Goal: Information Seeking & Learning: Check status

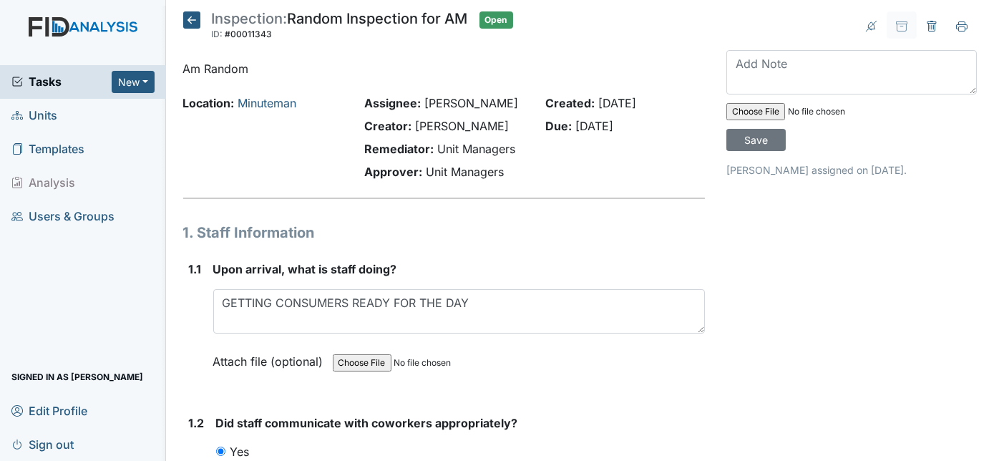
scroll to position [14570, 0]
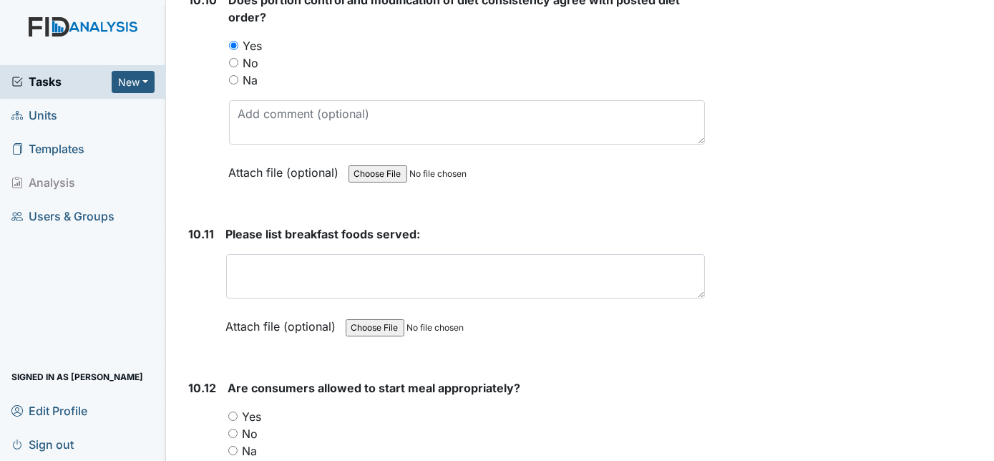
click at [202, 97] on div "10.10" at bounding box center [203, 96] width 29 height 211
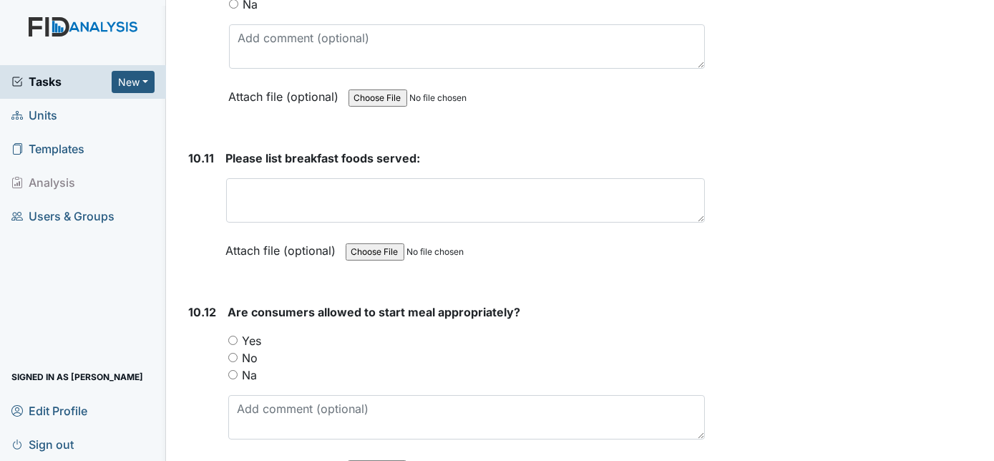
scroll to position [14741, 0]
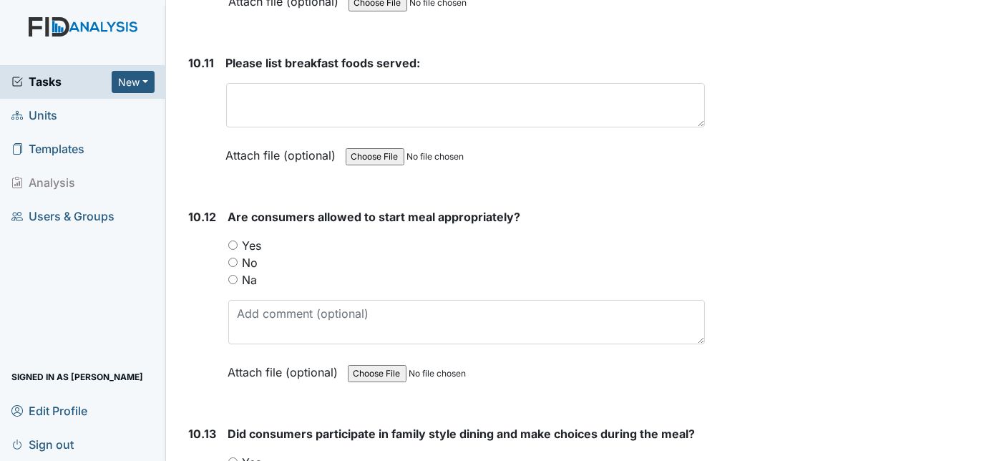
click at [233, 240] on input "Yes" at bounding box center [232, 244] width 9 height 9
radio input "true"
click at [198, 227] on div "10.12" at bounding box center [203, 305] width 28 height 194
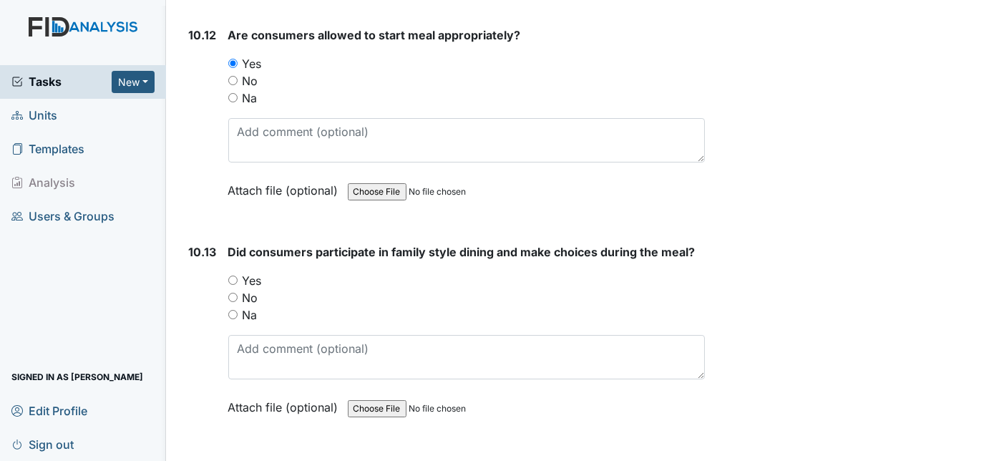
scroll to position [14923, 0]
click at [33, 118] on span "Units" at bounding box center [34, 115] width 46 height 22
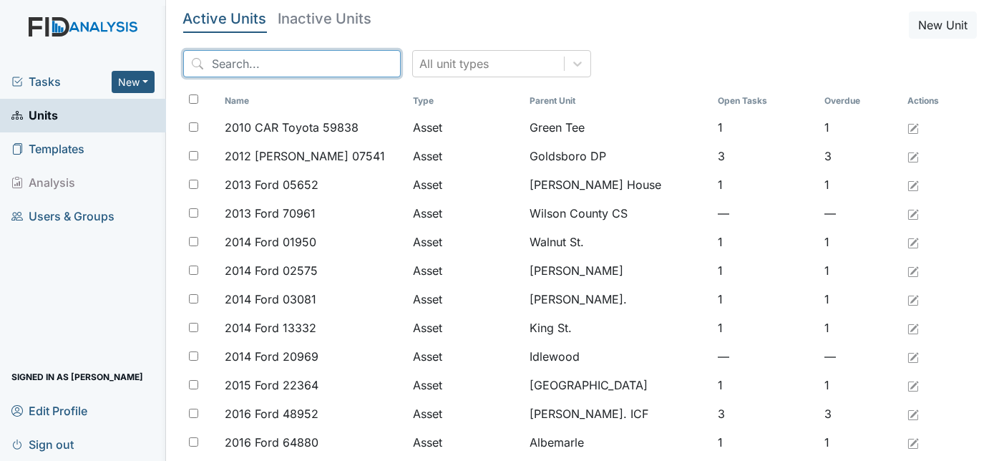
click at [293, 62] on input "search" at bounding box center [292, 63] width 218 height 27
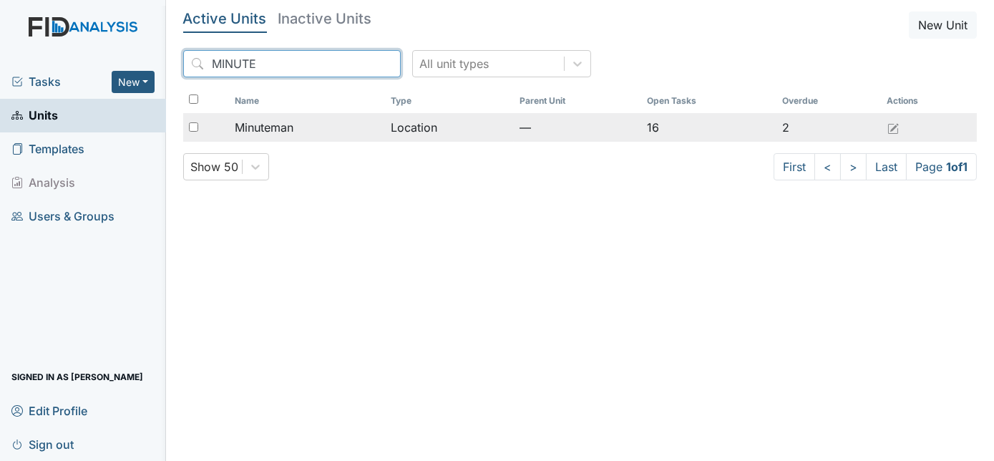
type input "MINUTE"
click at [298, 127] on div "Minuteman" at bounding box center [307, 127] width 145 height 17
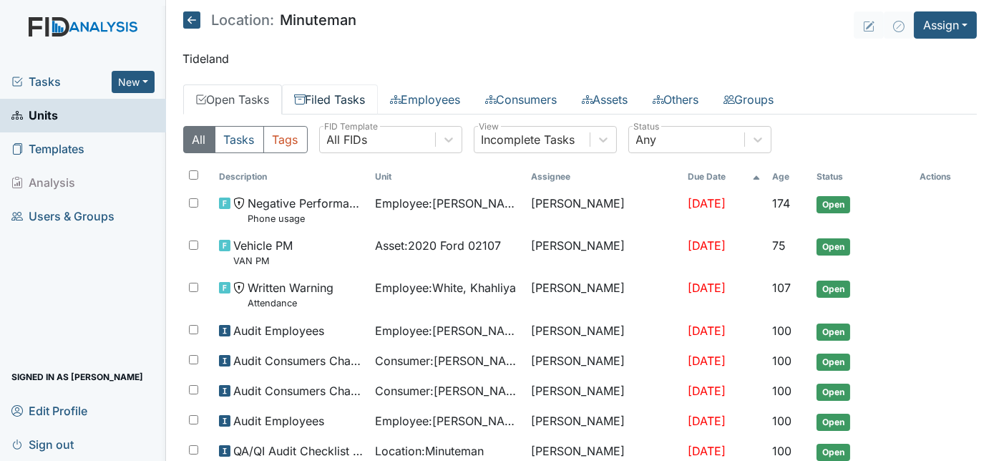
click at [334, 99] on link "Filed Tasks" at bounding box center [330, 99] width 96 height 30
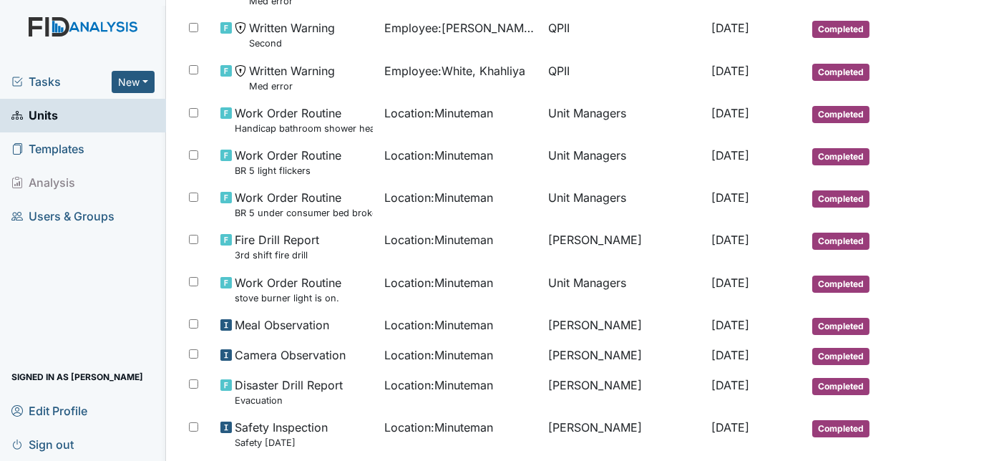
scroll to position [381, 0]
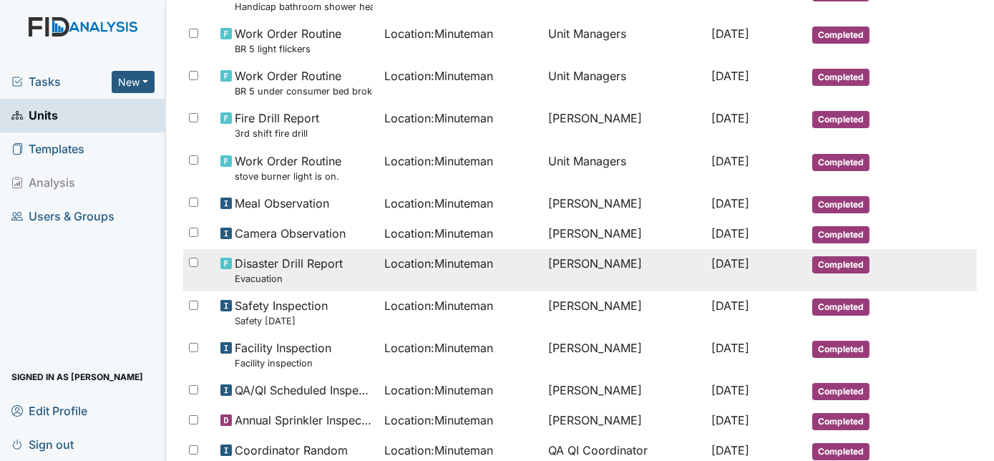
click at [705, 268] on td "Sep 24, 2025" at bounding box center [755, 270] width 100 height 42
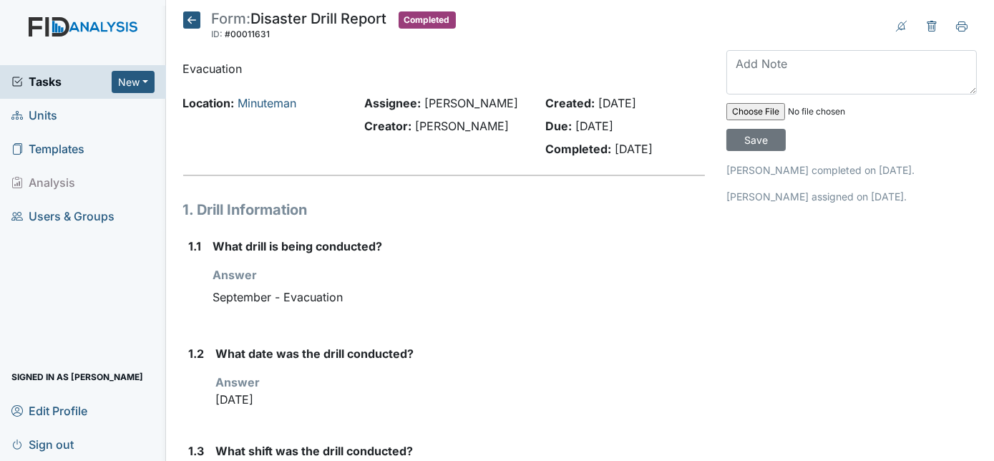
click at [192, 17] on icon at bounding box center [191, 19] width 17 height 17
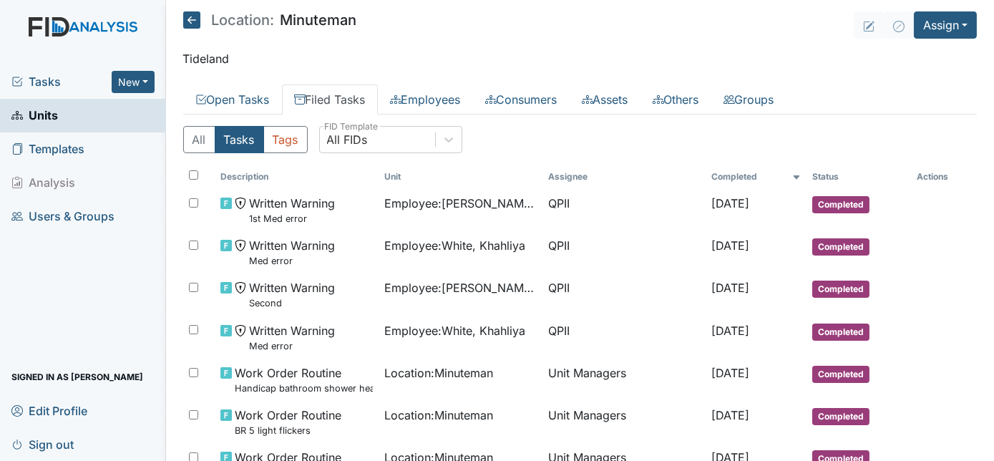
click at [50, 80] on span "Tasks" at bounding box center [61, 81] width 100 height 17
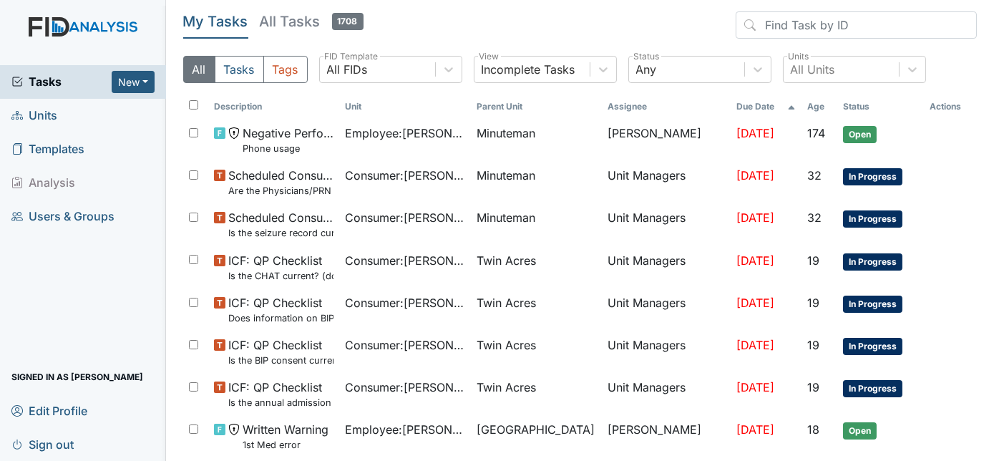
click at [61, 112] on link "Units" at bounding box center [83, 116] width 166 height 34
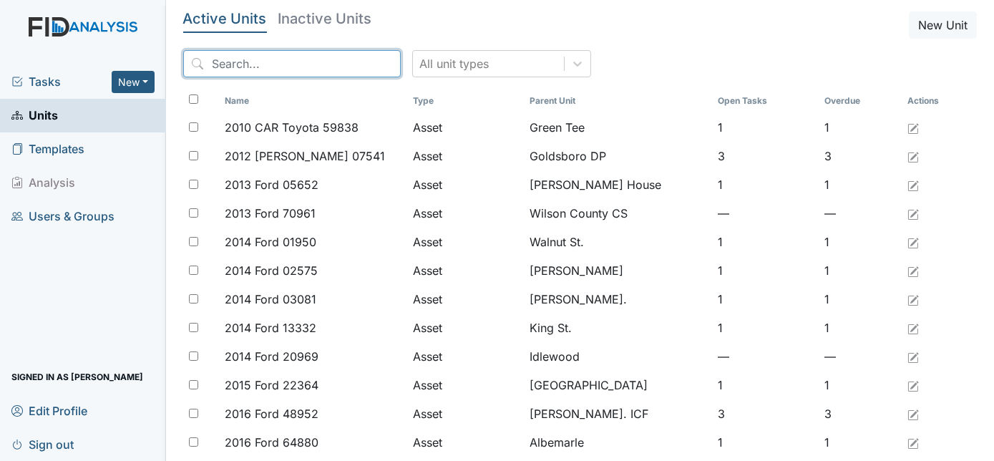
click at [240, 67] on input "search" at bounding box center [292, 63] width 218 height 27
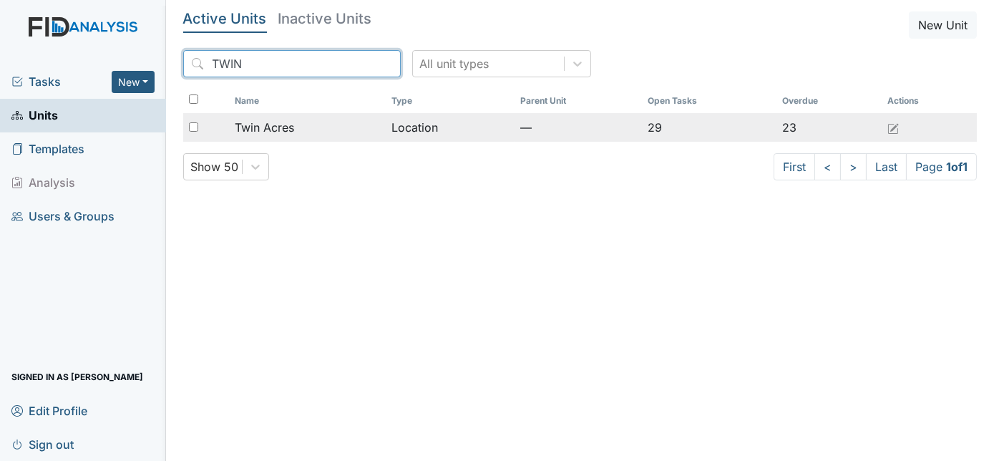
type input "TWIN"
click at [250, 124] on span "Twin Acres" at bounding box center [264, 127] width 59 height 17
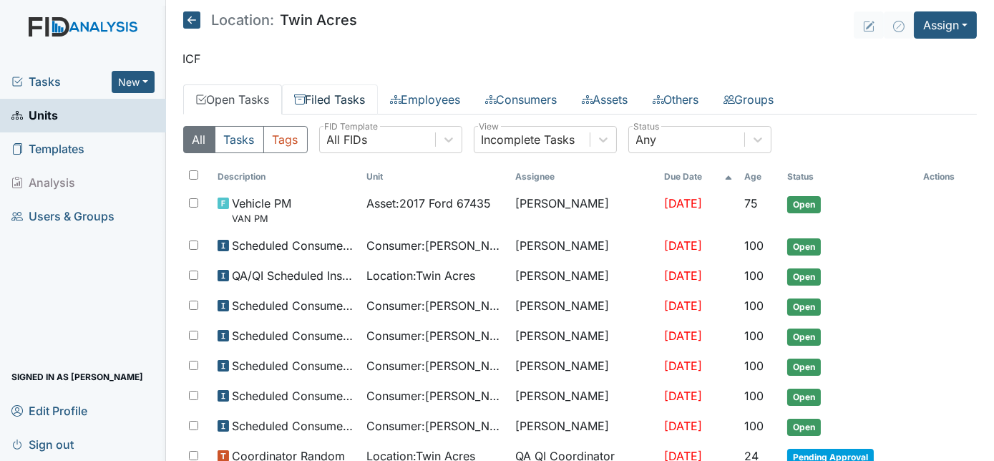
click at [329, 99] on link "Filed Tasks" at bounding box center [330, 99] width 96 height 30
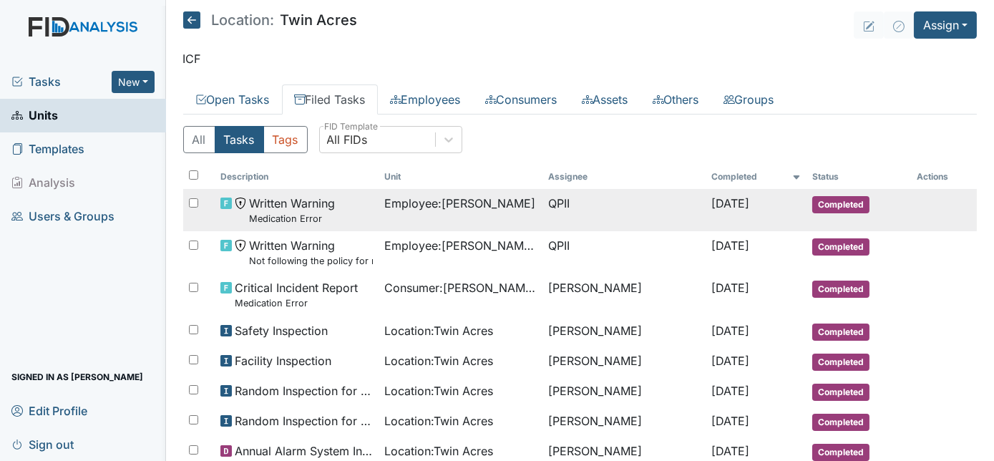
click at [410, 221] on td "Employee : [PERSON_NAME]" at bounding box center [461, 210] width 164 height 42
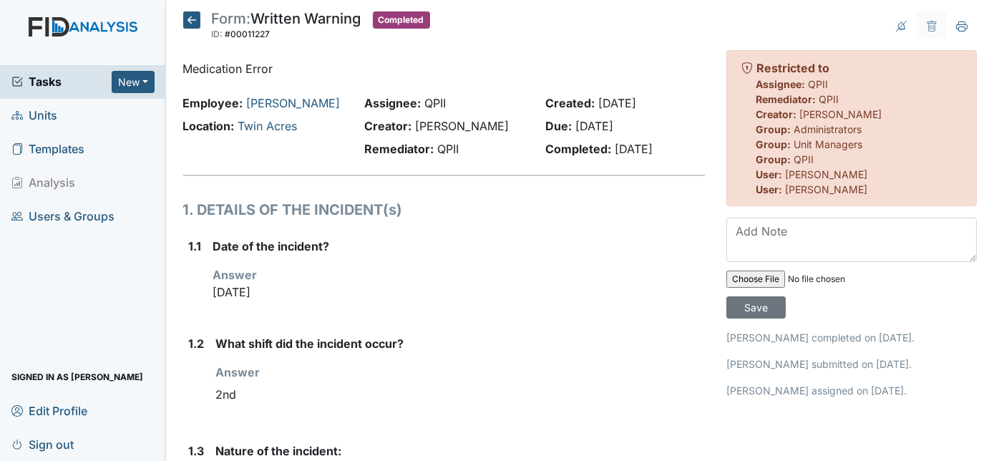
click at [187, 13] on icon at bounding box center [191, 19] width 17 height 17
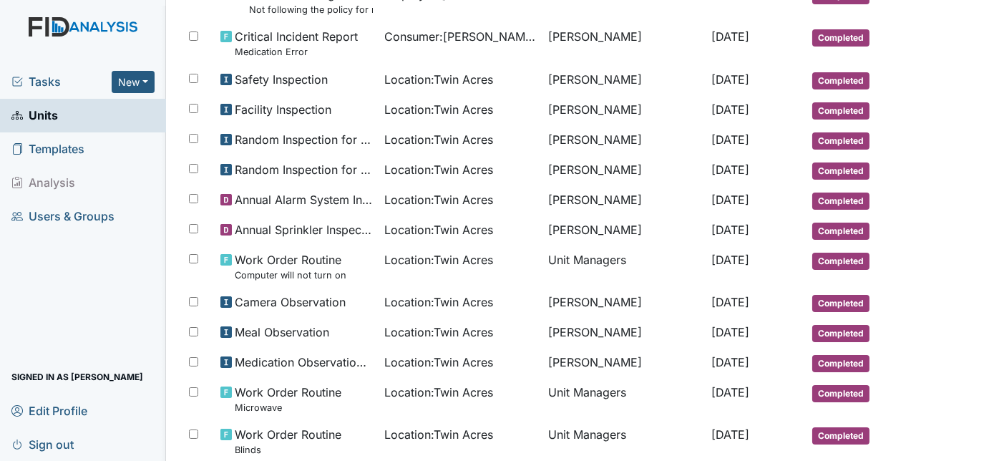
scroll to position [268, 0]
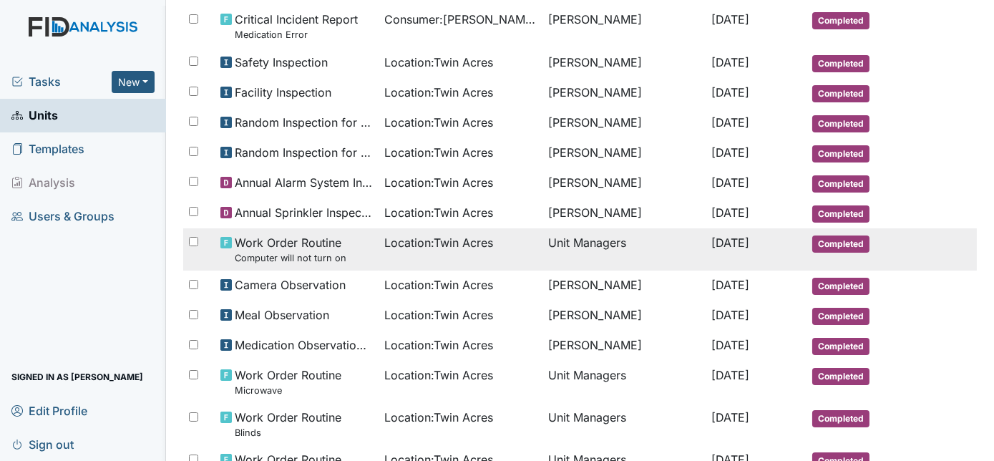
click at [673, 248] on td "Unit Managers" at bounding box center [624, 249] width 164 height 42
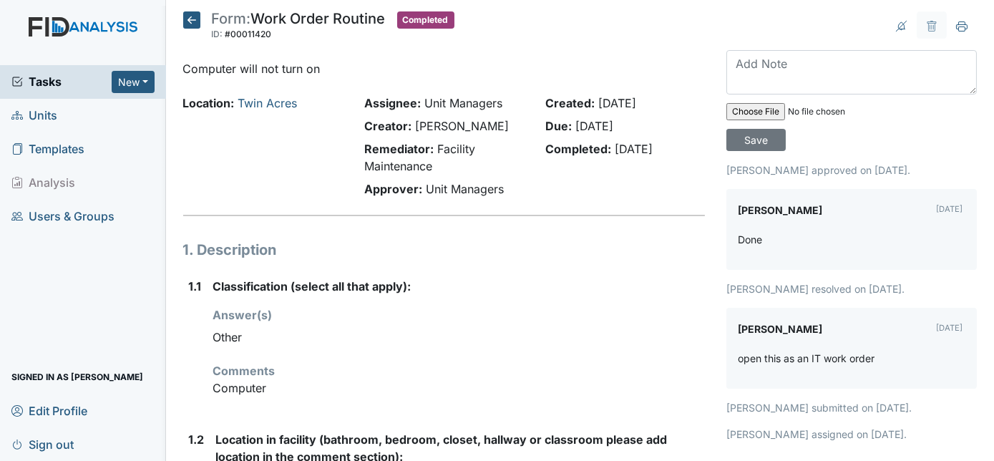
click at [192, 21] on icon at bounding box center [191, 19] width 17 height 17
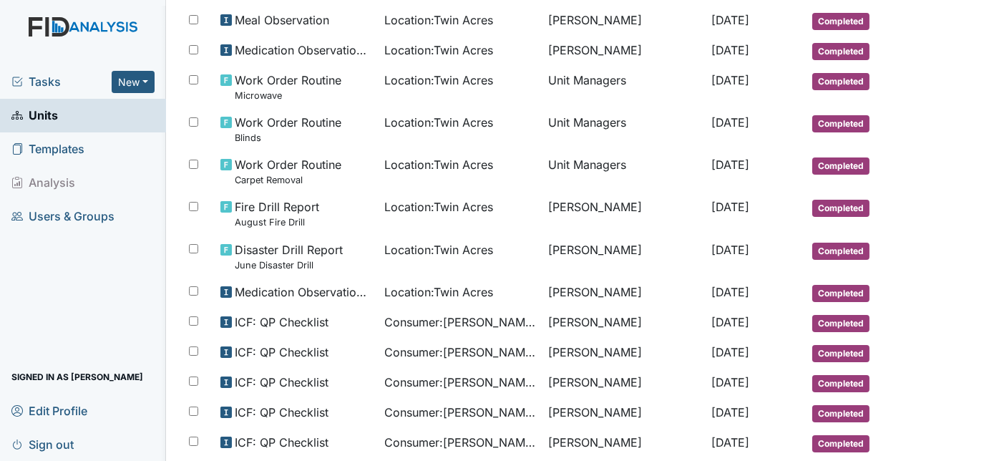
scroll to position [580, 0]
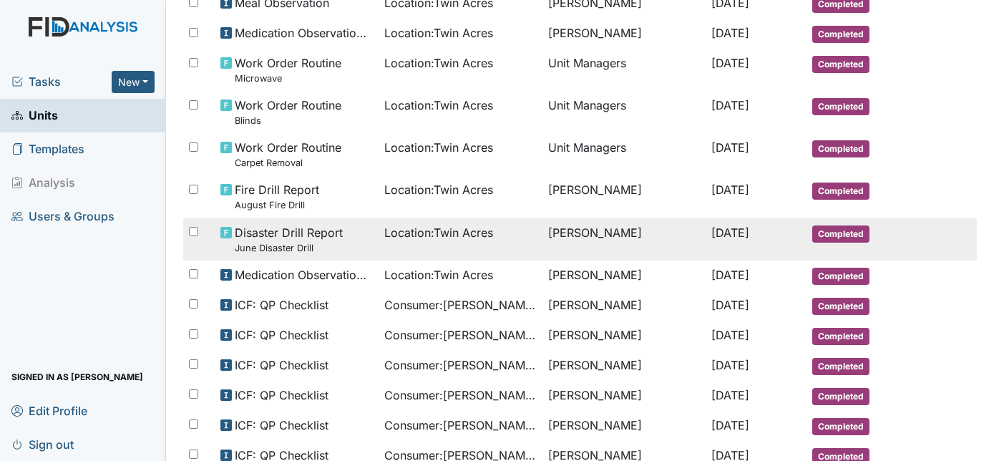
click at [542, 230] on td "[PERSON_NAME]" at bounding box center [624, 239] width 164 height 42
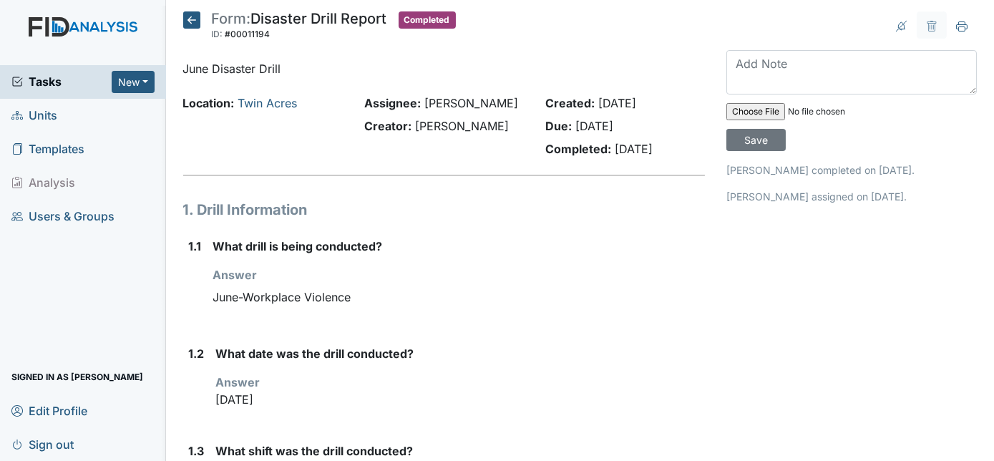
click at [189, 20] on icon at bounding box center [191, 19] width 17 height 17
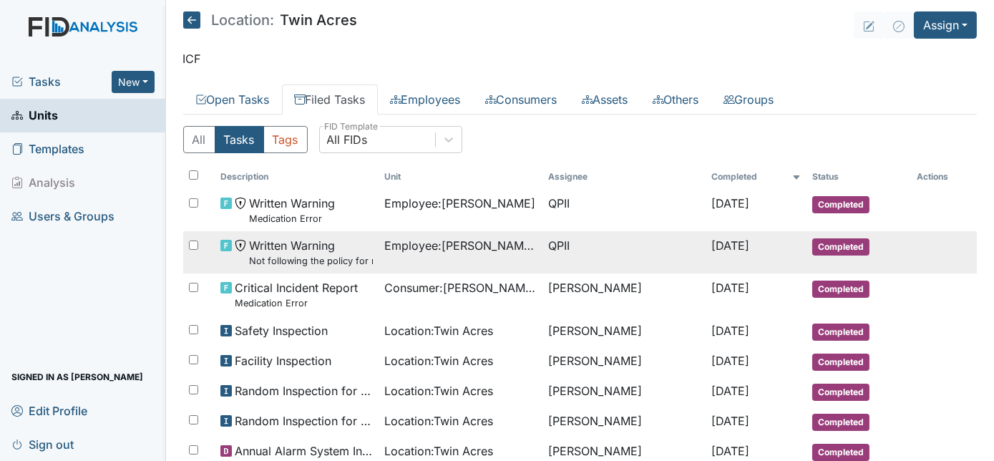
click at [429, 248] on span "Employee : Lawrence, Teressa" at bounding box center [460, 245] width 152 height 17
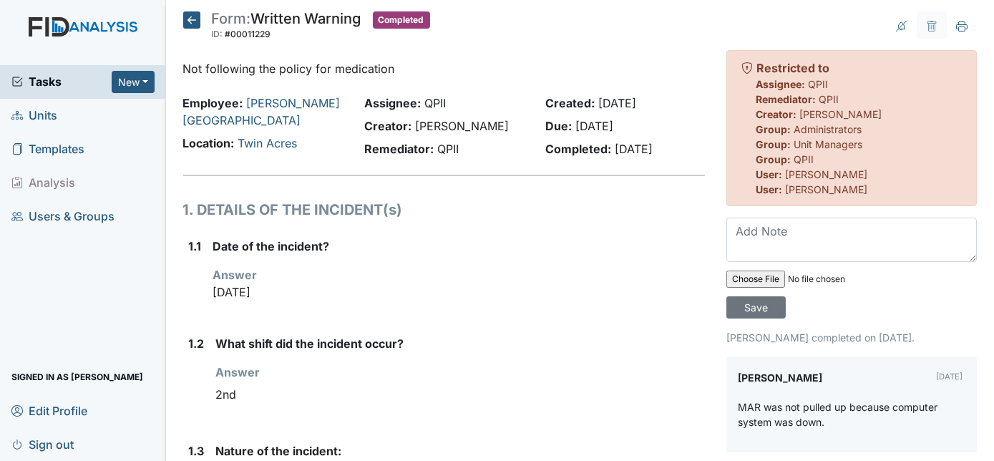
click at [190, 19] on icon at bounding box center [191, 19] width 17 height 17
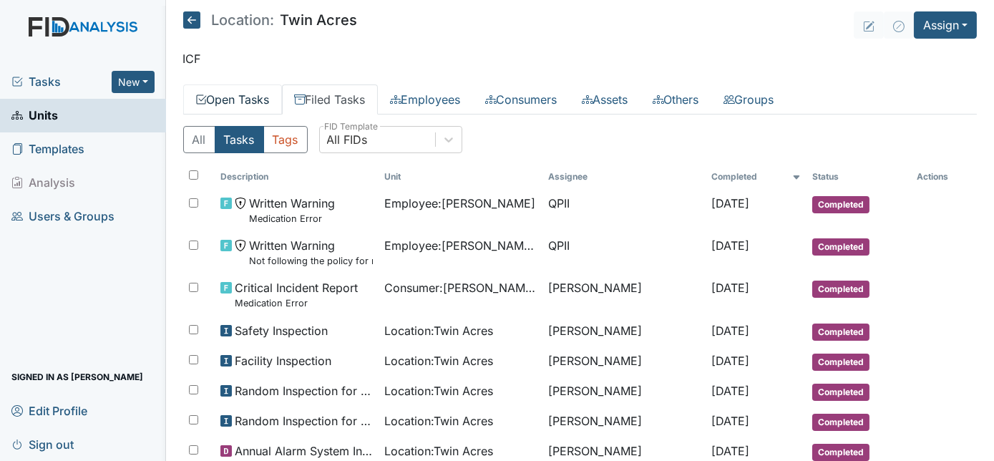
click at [238, 99] on link "Open Tasks" at bounding box center [232, 99] width 99 height 30
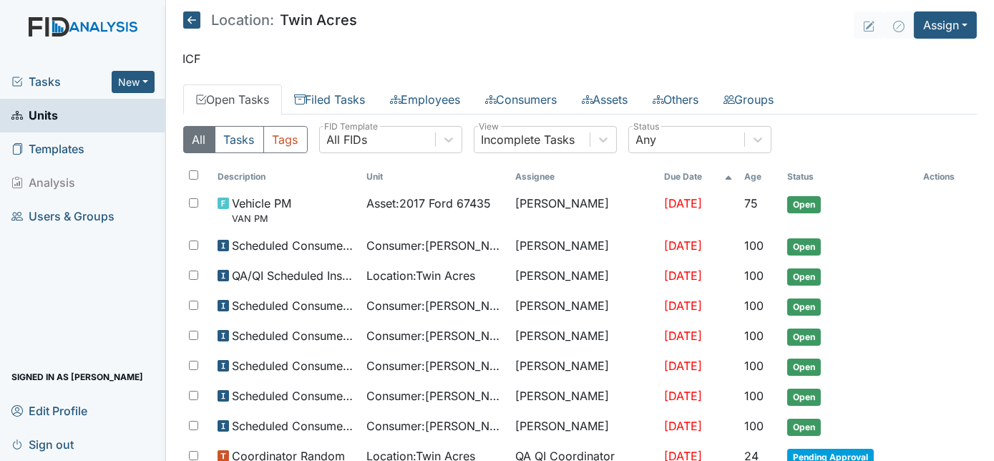
click at [982, 454] on main "Location: Twin Acres Assign Assign Form Assign Inspection Assign Document Assig…" at bounding box center [580, 230] width 829 height 461
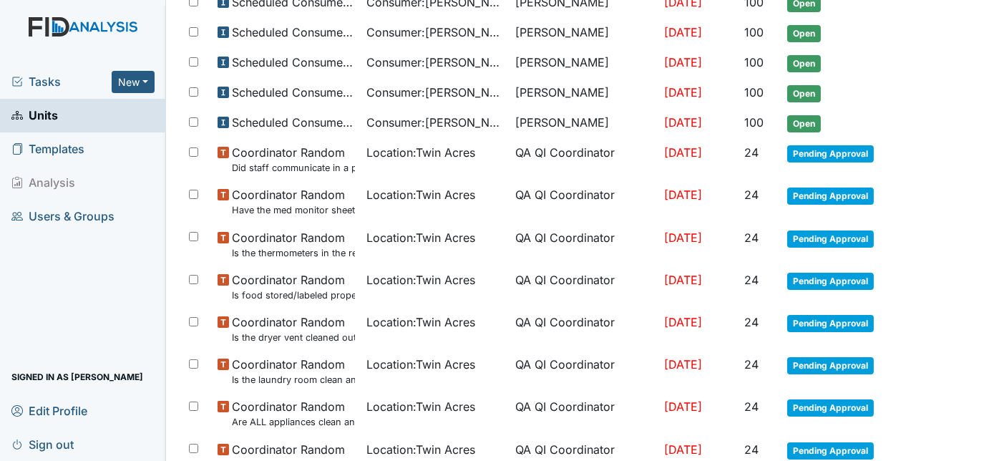
scroll to position [355, 0]
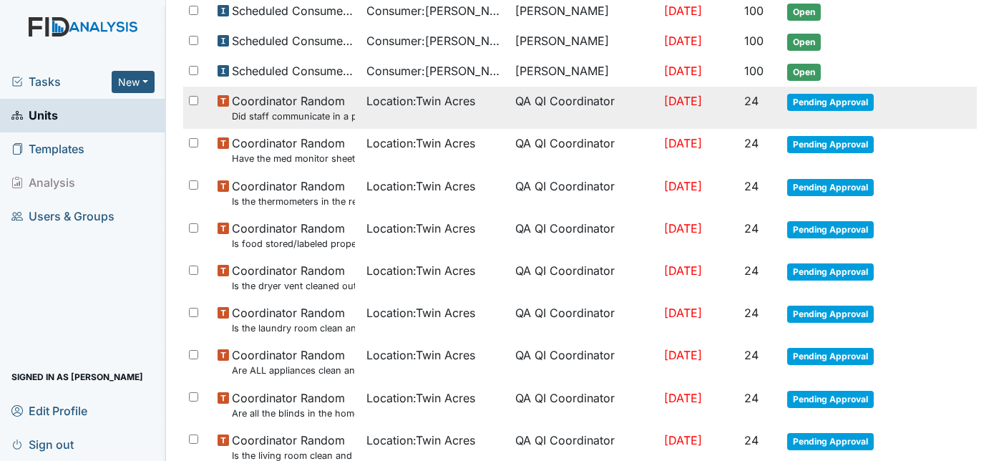
click at [448, 103] on span "Location : [GEOGRAPHIC_DATA]" at bounding box center [420, 100] width 109 height 17
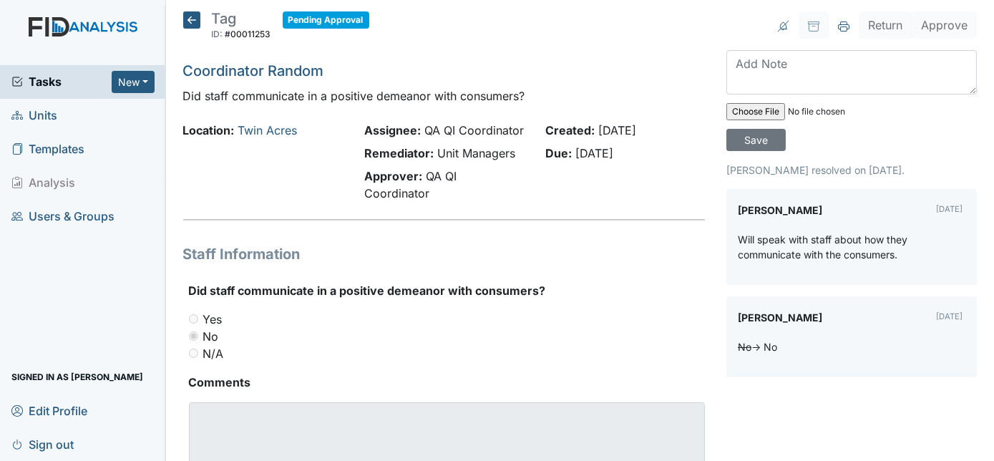
click at [189, 19] on icon at bounding box center [191, 19] width 17 height 17
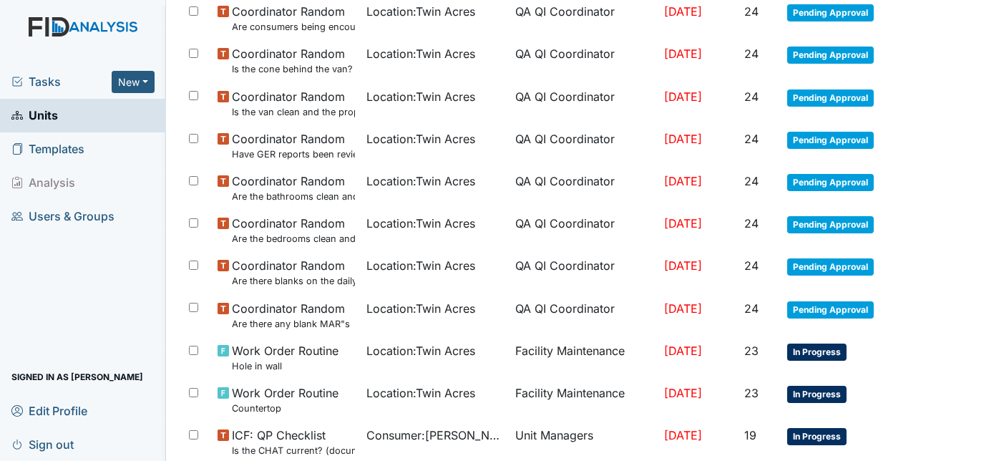
scroll to position [981, 0]
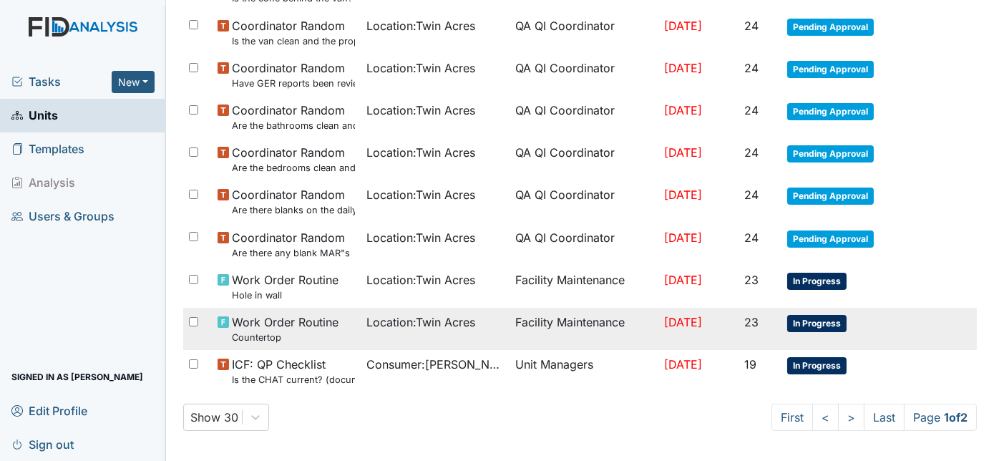
click at [456, 321] on span "Location : [GEOGRAPHIC_DATA]" at bounding box center [420, 321] width 109 height 17
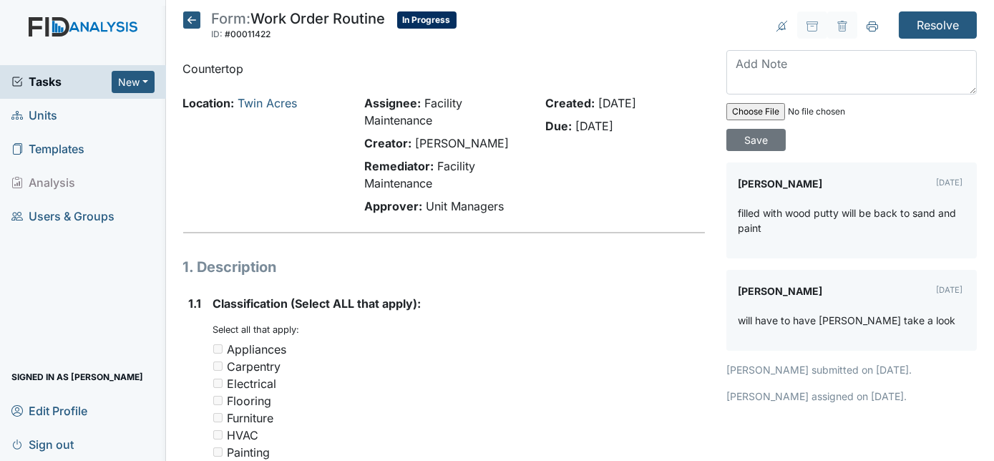
click at [190, 19] on icon at bounding box center [191, 19] width 17 height 17
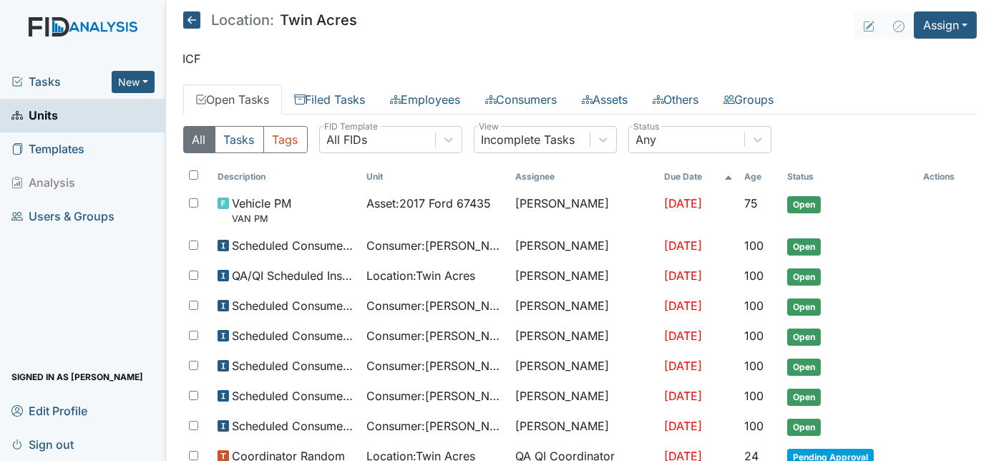
click at [51, 81] on span "Tasks" at bounding box center [61, 81] width 100 height 17
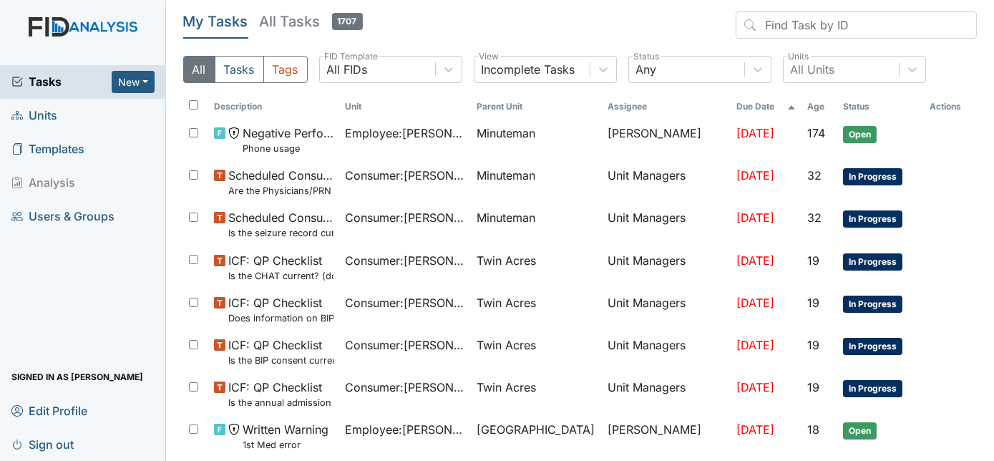
click at [44, 111] on span "Units" at bounding box center [34, 115] width 46 height 22
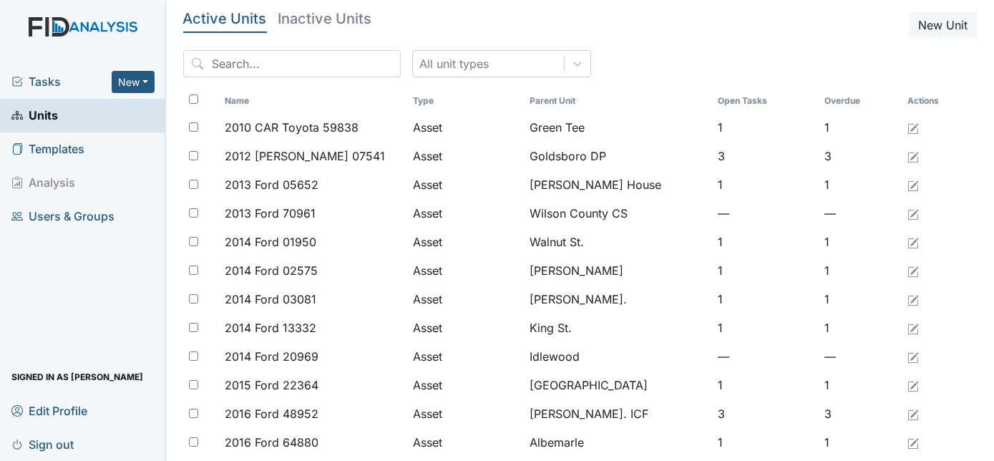
click at [30, 82] on span "Tasks" at bounding box center [61, 81] width 100 height 17
